Goal: Find contact information: Find contact information

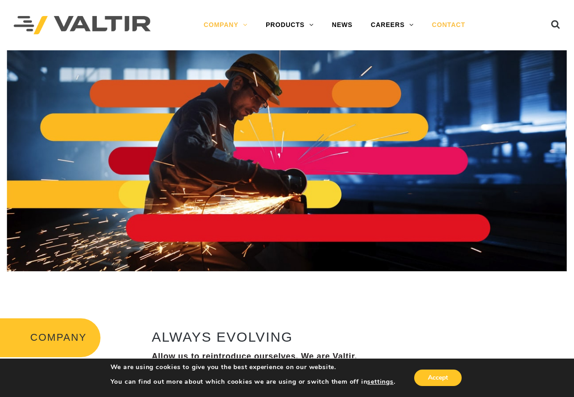
click at [458, 22] on link "CONTACT" at bounding box center [449, 25] width 52 height 18
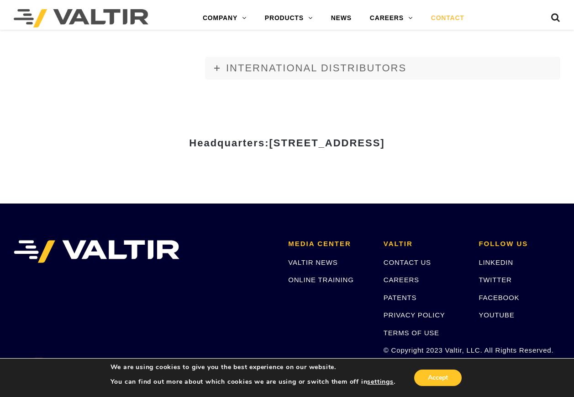
scroll to position [1177, 0]
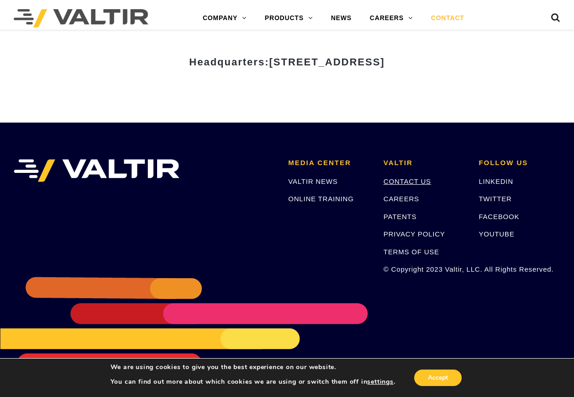
click at [415, 184] on link "CONTACT US" at bounding box center [408, 181] width 48 height 8
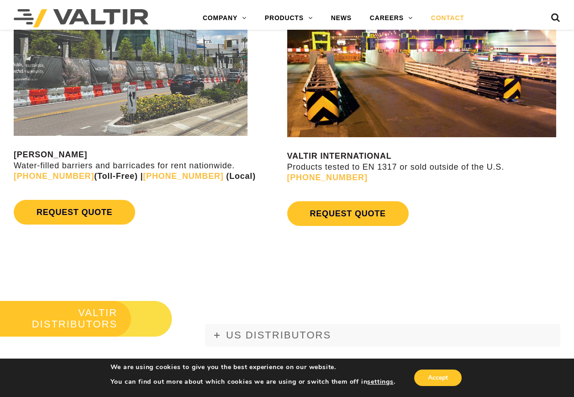
scroll to position [914, 0]
